Goal: Information Seeking & Learning: Learn about a topic

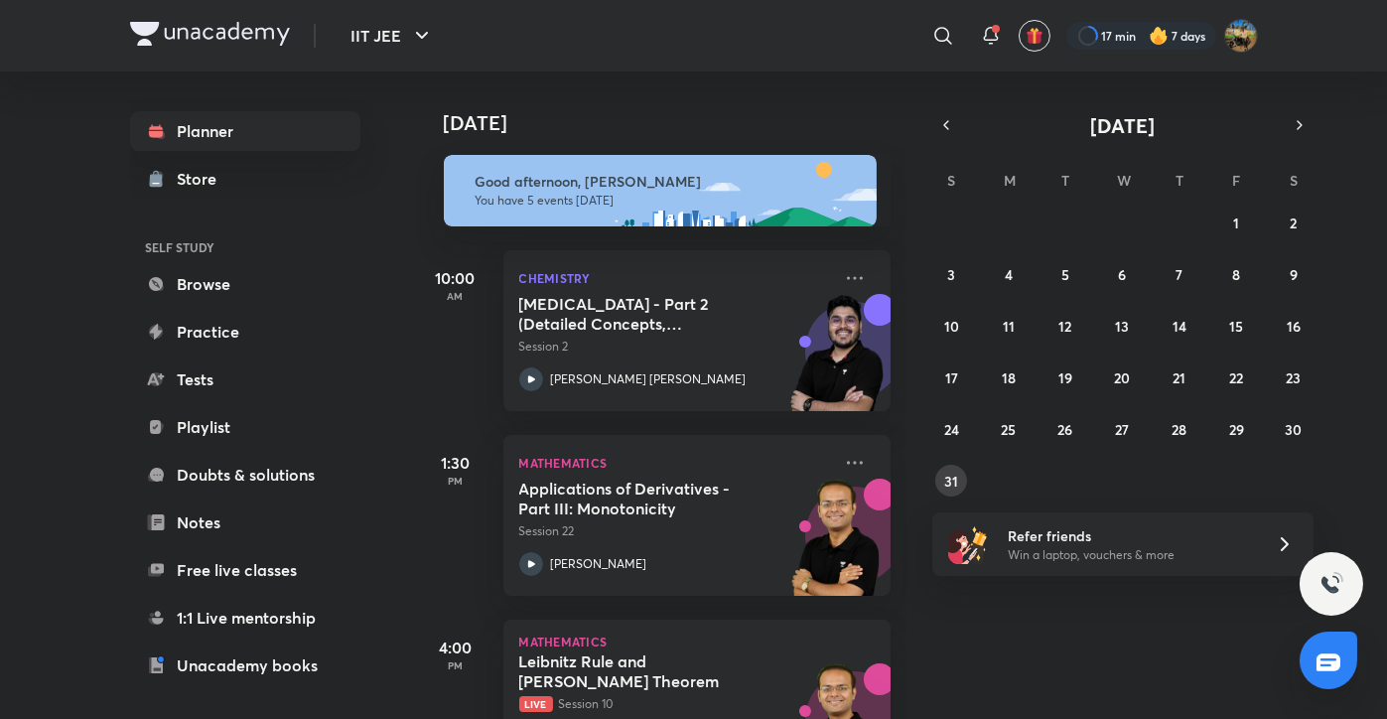
click at [938, 487] on button "31" at bounding box center [951, 481] width 32 height 32
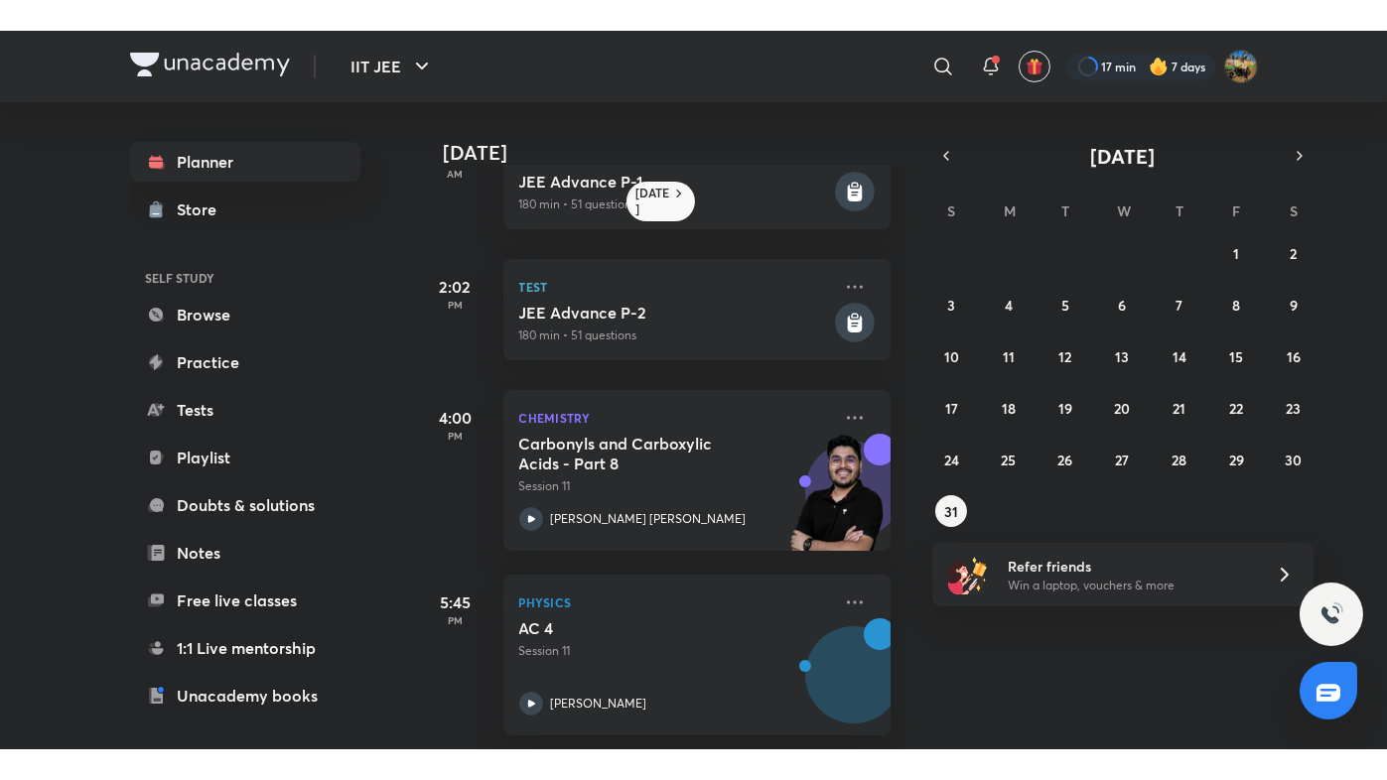
scroll to position [447, 0]
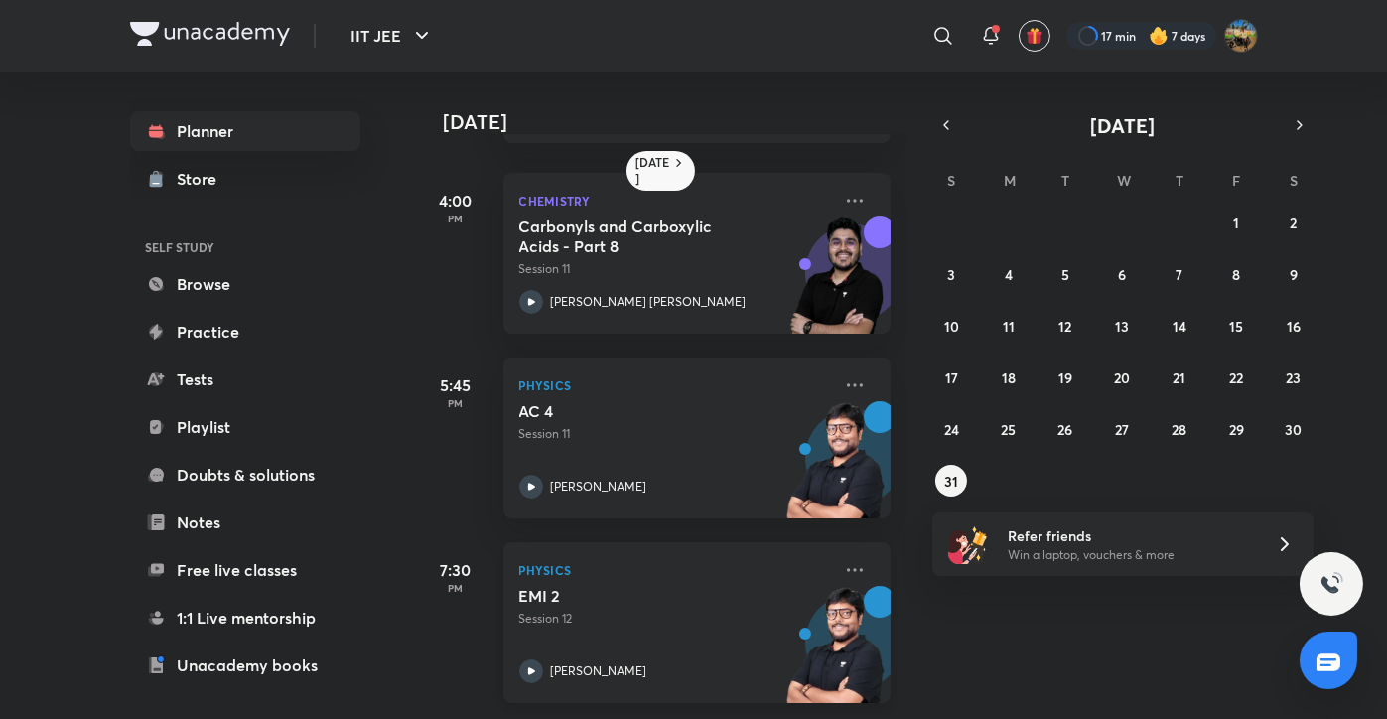
click at [626, 594] on div "EMI 2 Session 12" at bounding box center [675, 607] width 312 height 42
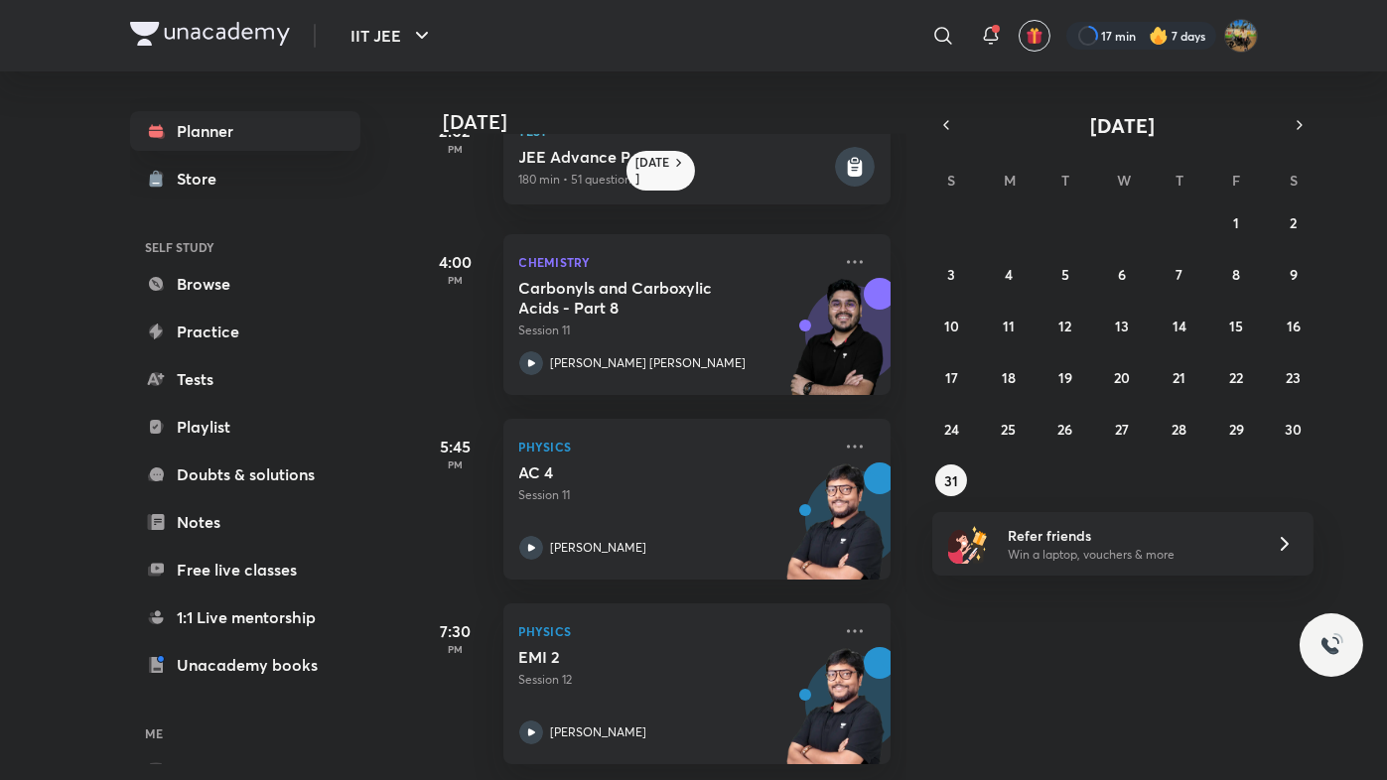
scroll to position [386, 0]
